Goal: Information Seeking & Learning: Learn about a topic

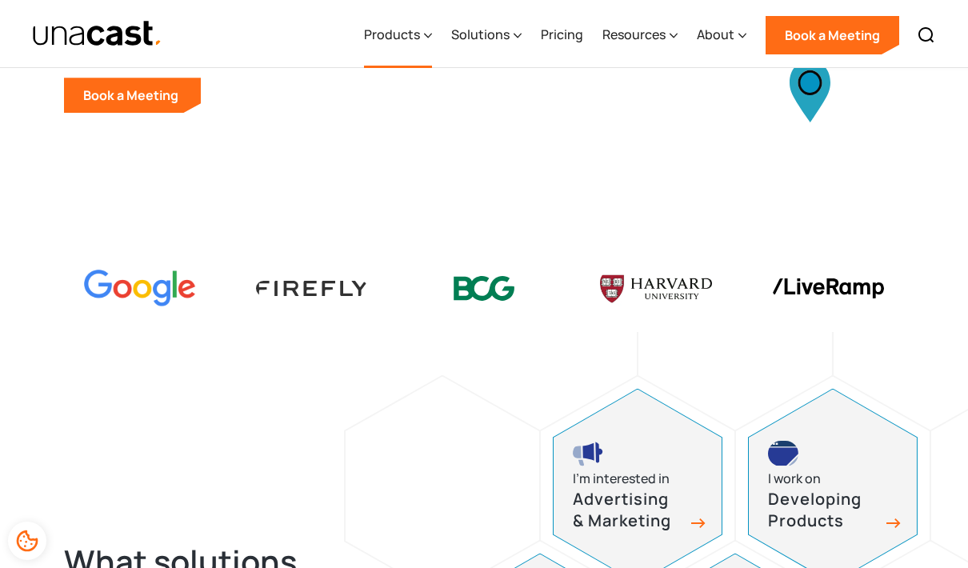
click at [429, 38] on icon at bounding box center [428, 35] width 8 height 17
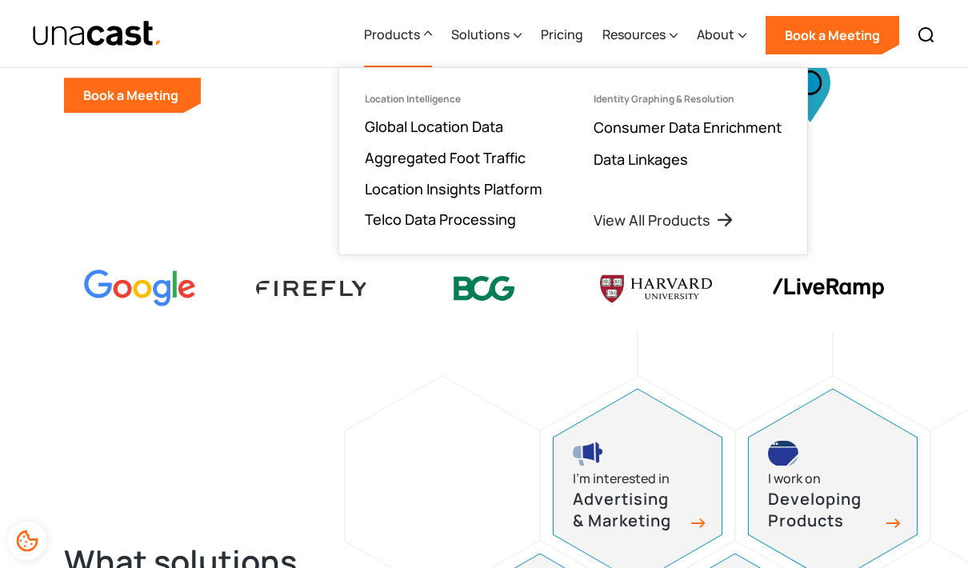
click at [429, 38] on icon at bounding box center [428, 33] width 8 height 17
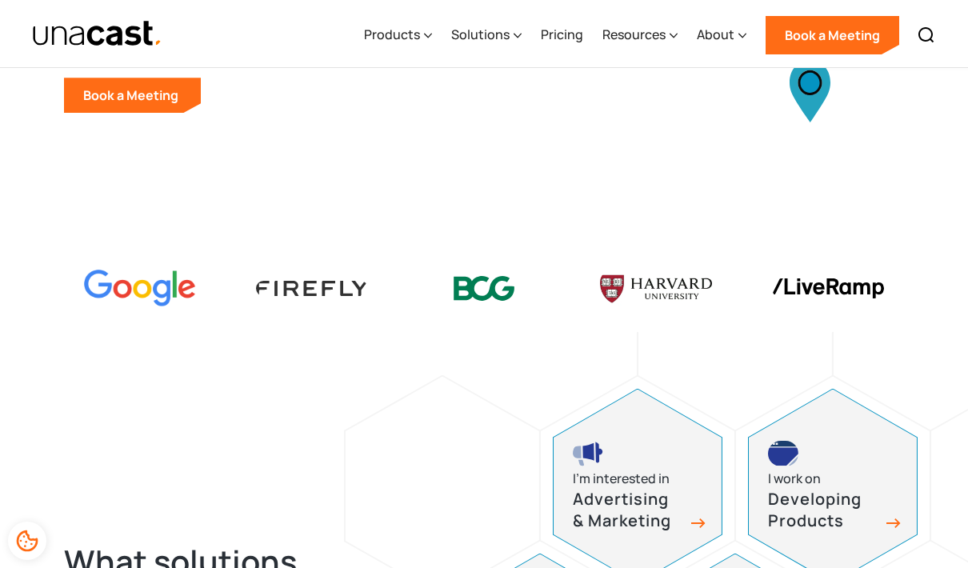
click at [66, 35] on img "home" at bounding box center [97, 34] width 130 height 28
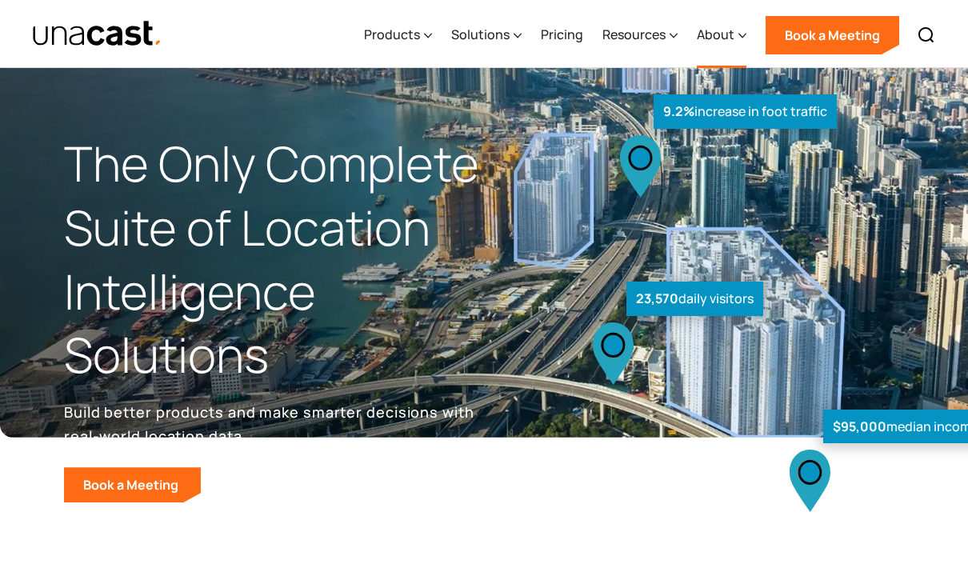
click at [733, 46] on div "About" at bounding box center [722, 35] width 50 height 66
click at [734, 42] on div "About" at bounding box center [716, 34] width 38 height 19
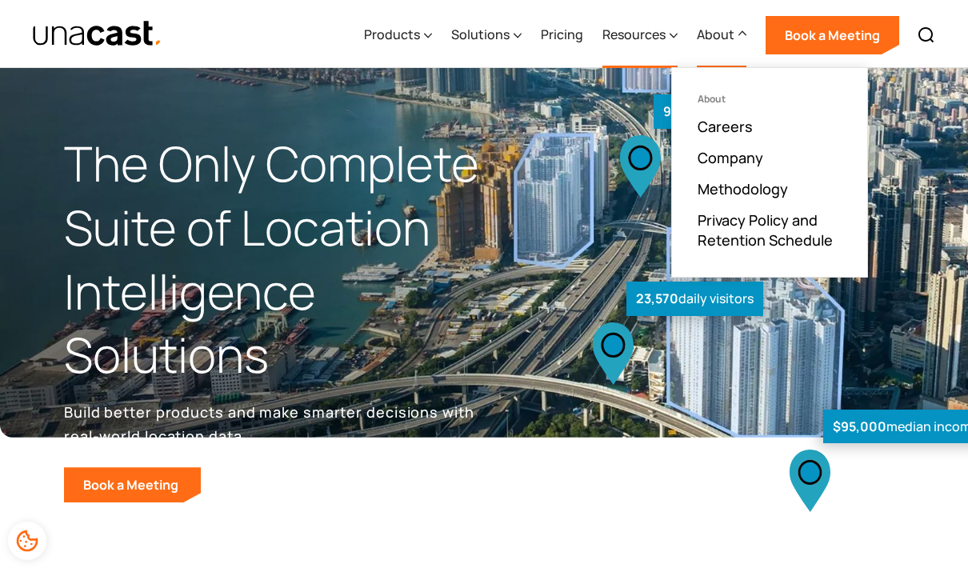
click at [665, 34] on div "Resources" at bounding box center [633, 34] width 63 height 19
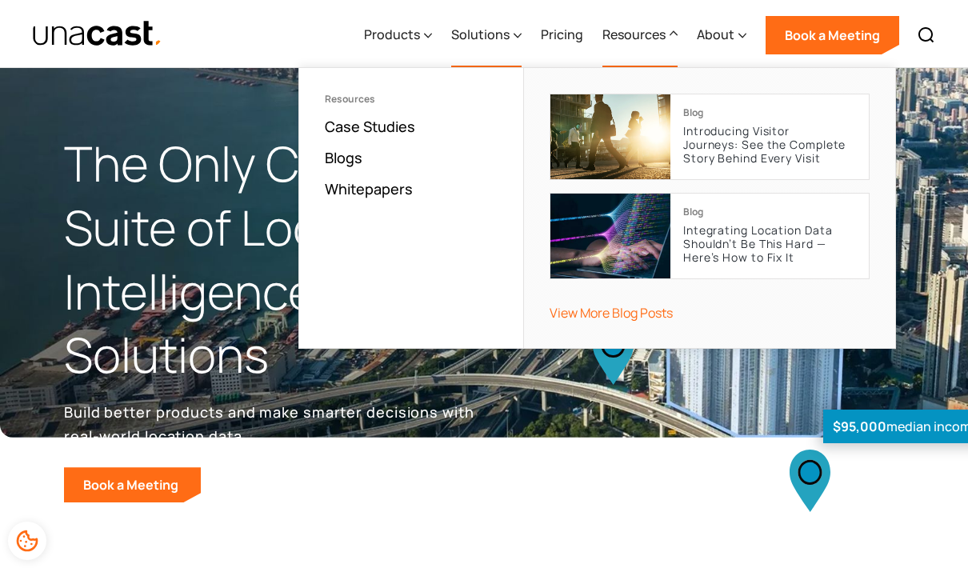
click at [509, 40] on div "Solutions" at bounding box center [480, 34] width 58 height 19
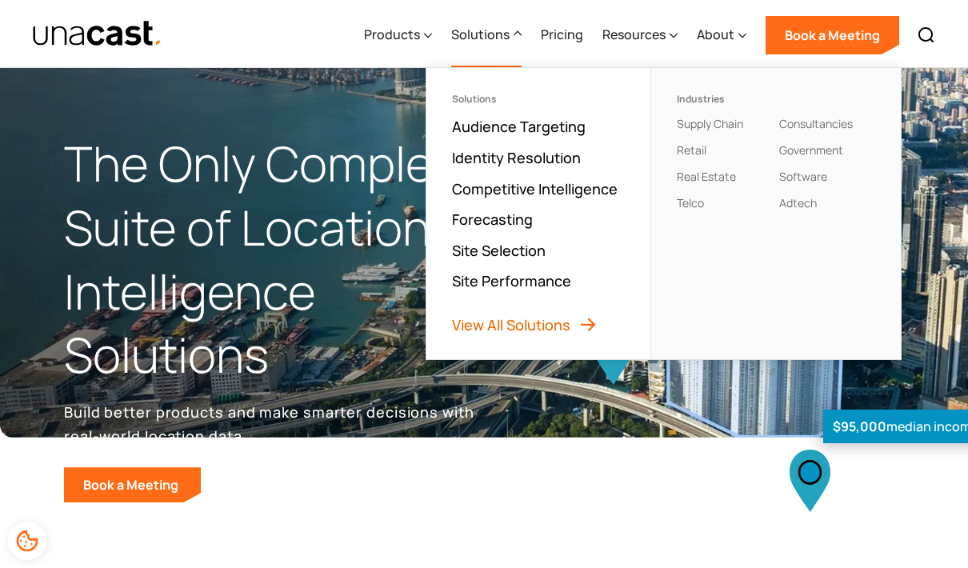
click at [544, 323] on link "View All Solutions" at bounding box center [525, 324] width 146 height 19
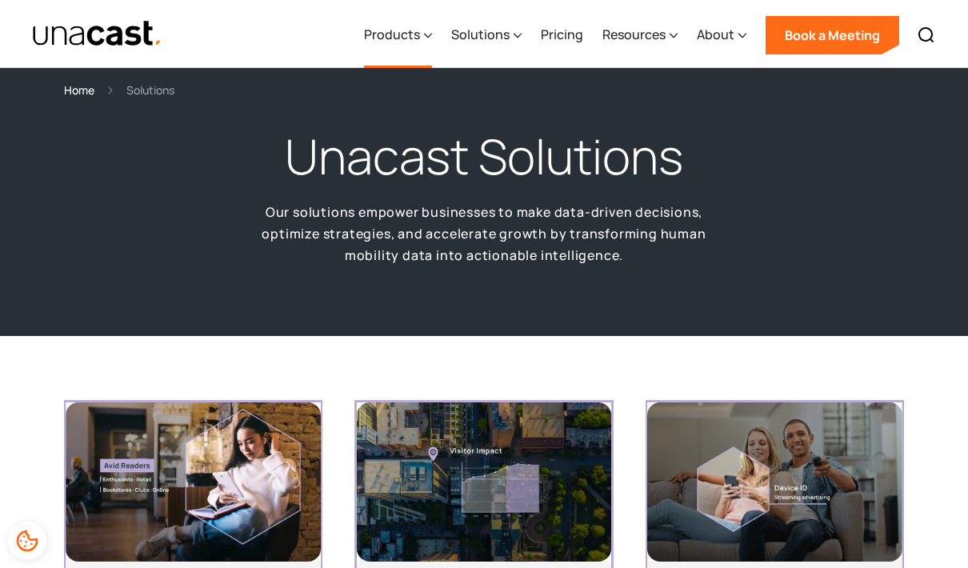
click at [416, 34] on div "Products" at bounding box center [392, 34] width 56 height 19
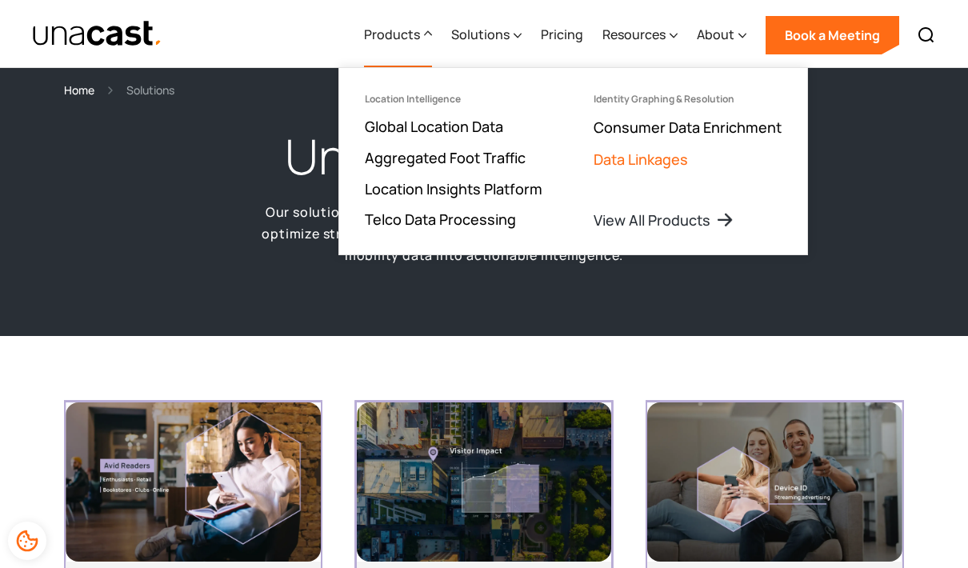
click at [658, 158] on link "Data Linkages" at bounding box center [640, 159] width 94 height 19
click at [157, 38] on img "home" at bounding box center [97, 34] width 130 height 28
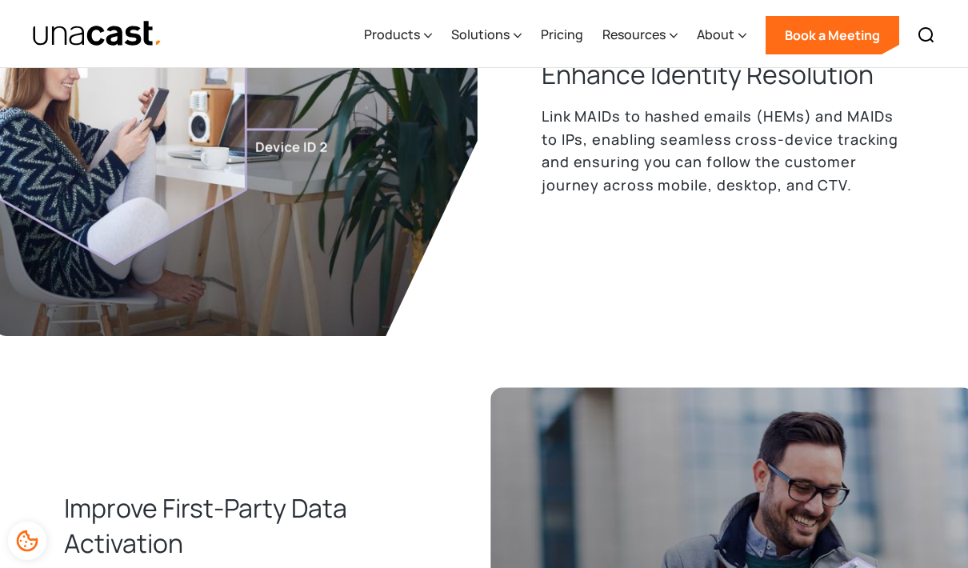
scroll to position [765, 0]
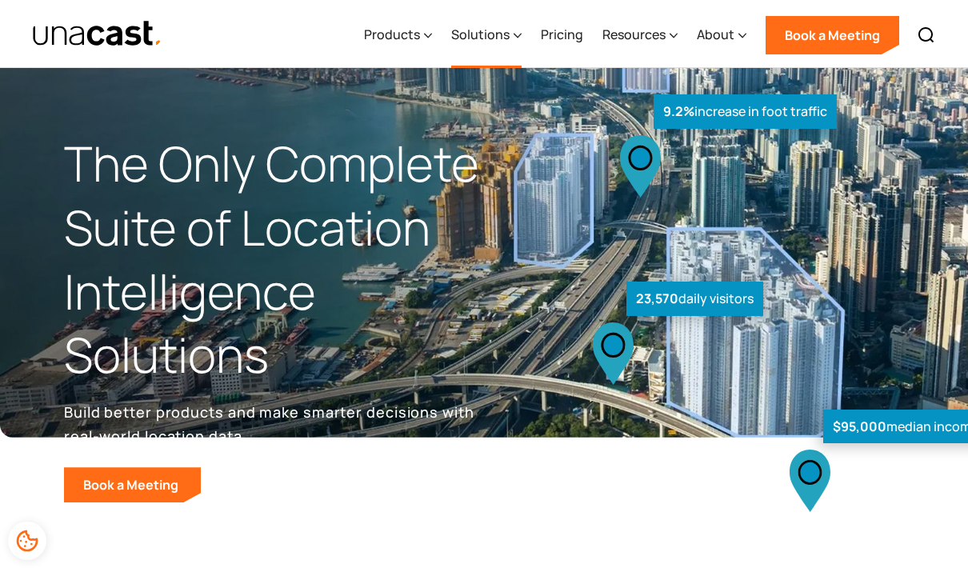
click at [486, 29] on div "Solutions" at bounding box center [480, 34] width 58 height 19
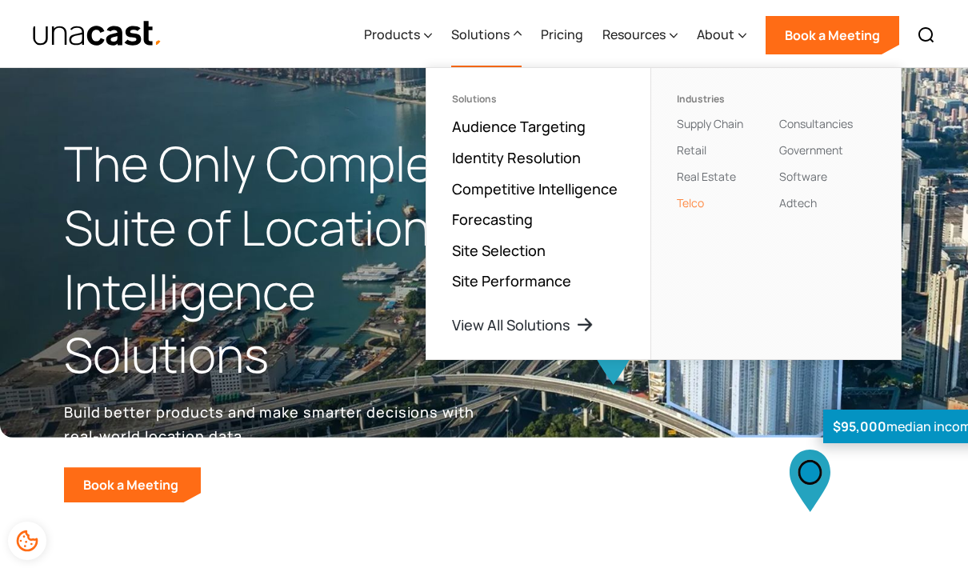
click at [702, 201] on link "Telco" at bounding box center [690, 202] width 27 height 15
